Goal: Task Accomplishment & Management: Manage account settings

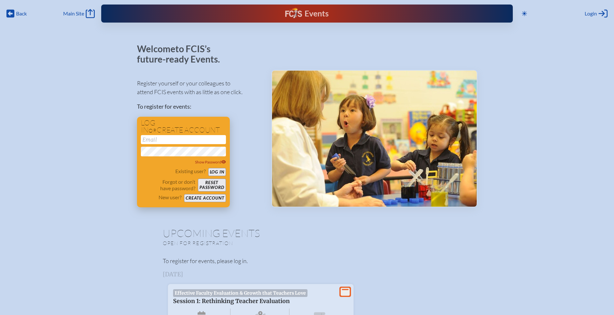
type input "[EMAIL_ADDRESS][DOMAIN_NAME]"
click at [218, 172] on button "Log in" at bounding box center [217, 172] width 18 height 8
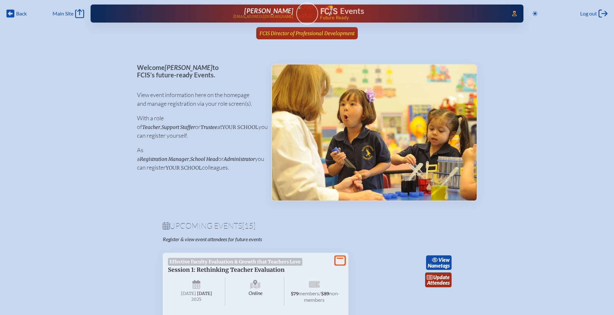
click at [284, 34] on span "FCIS Director of Professional Development" at bounding box center [307, 33] width 95 height 6
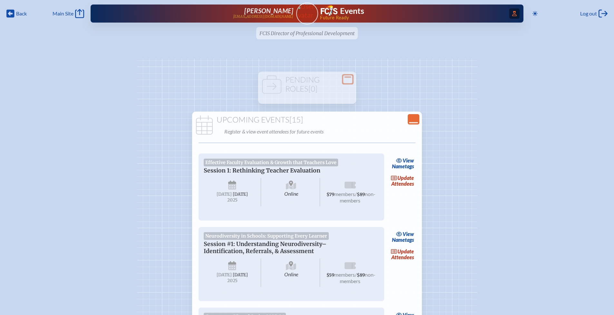
click at [513, 16] on span "Access Users..." at bounding box center [515, 13] width 10 height 10
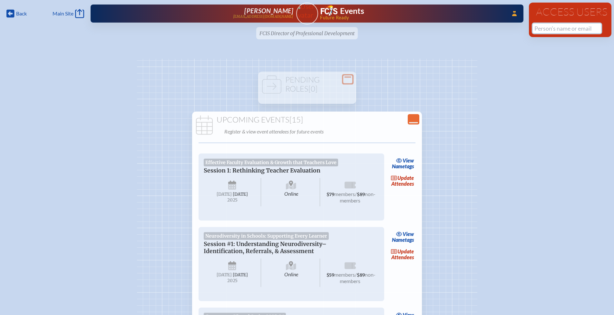
click at [536, 29] on input "text" at bounding box center [567, 29] width 68 height 10
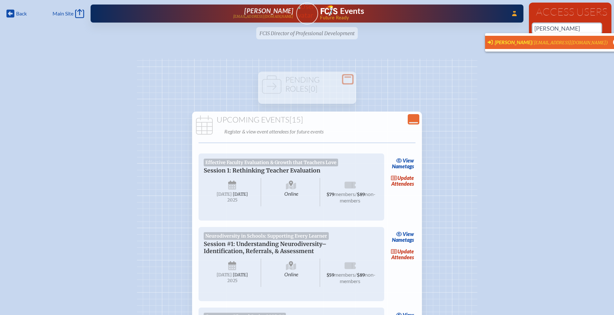
scroll to position [0, 5]
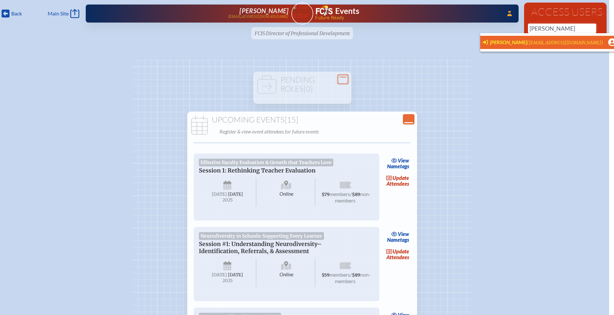
click at [514, 42] on span "[PERSON_NAME]" at bounding box center [508, 42] width 37 height 6
type input "[EMAIL_ADDRESS][DOMAIN_NAME]"
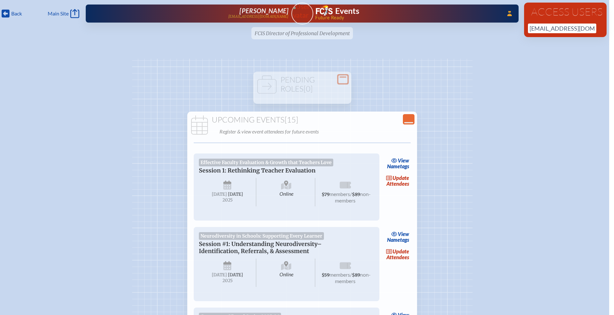
scroll to position [0, 0]
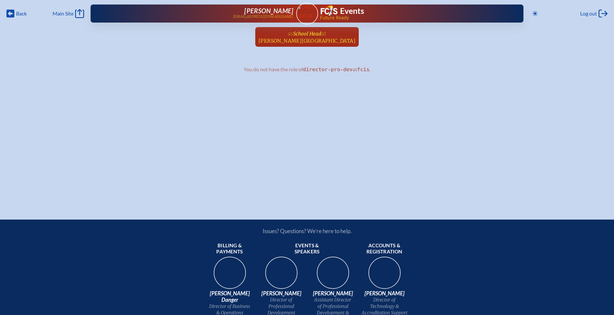
click at [313, 39] on span "Pace Brantley School" at bounding box center [307, 41] width 97 height 6
